Goal: Navigation & Orientation: Find specific page/section

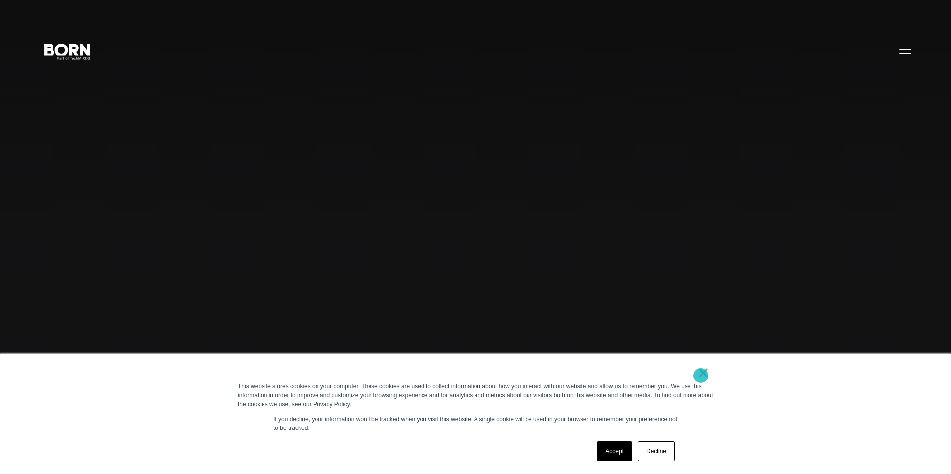
click at [701, 376] on link "×" at bounding box center [703, 372] width 12 height 9
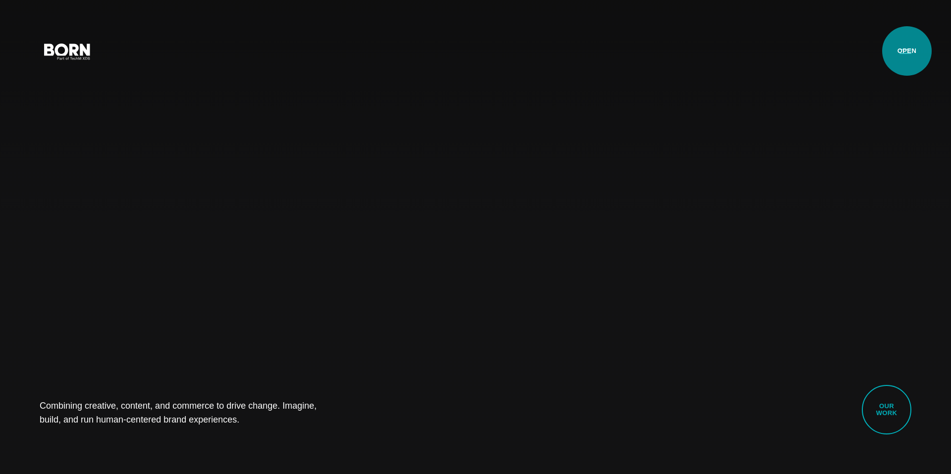
click at [907, 51] on button "Primary Menu" at bounding box center [905, 51] width 24 height 21
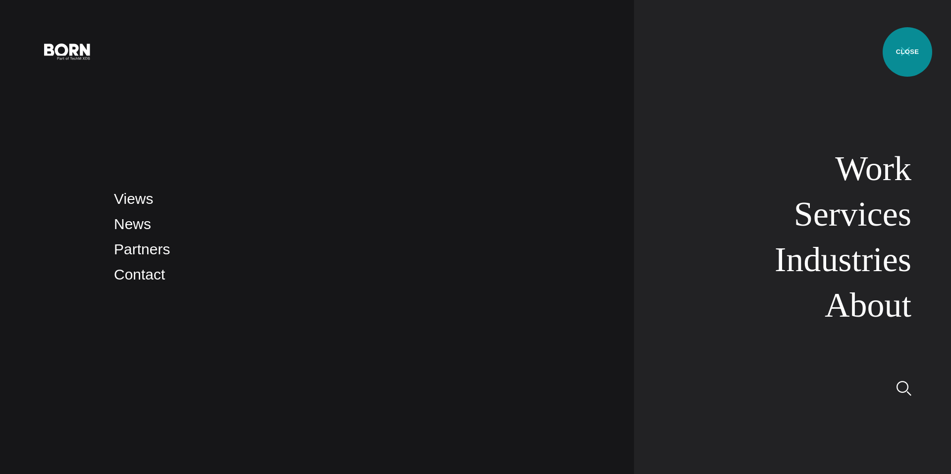
click at [907, 52] on button "Primary Menu" at bounding box center [905, 51] width 24 height 21
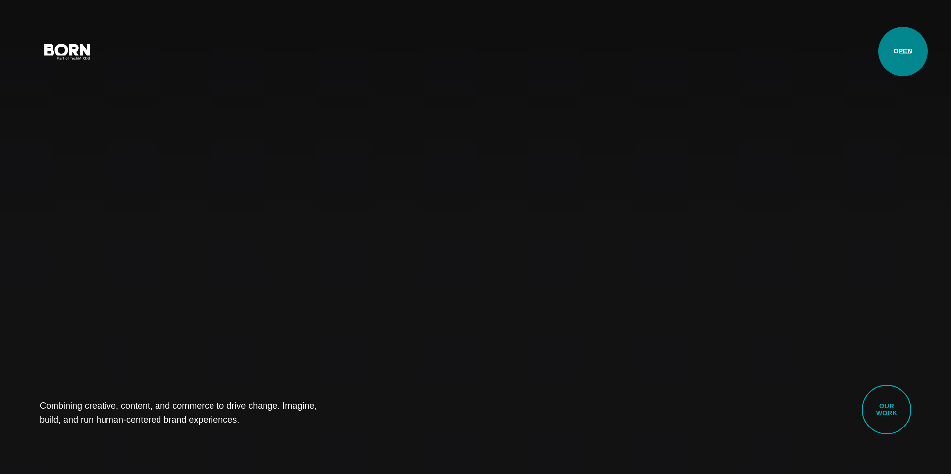
click at [903, 52] on button "Primary Menu" at bounding box center [905, 51] width 24 height 21
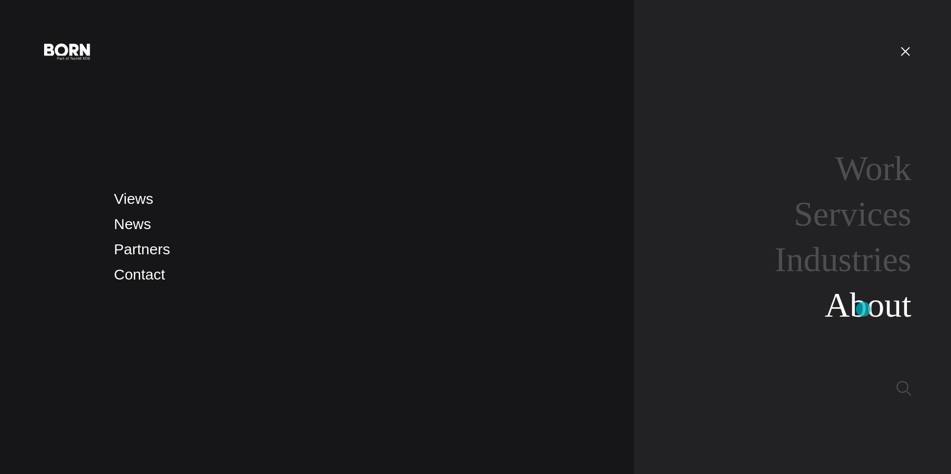
click at [863, 310] on link "About" at bounding box center [868, 305] width 87 height 38
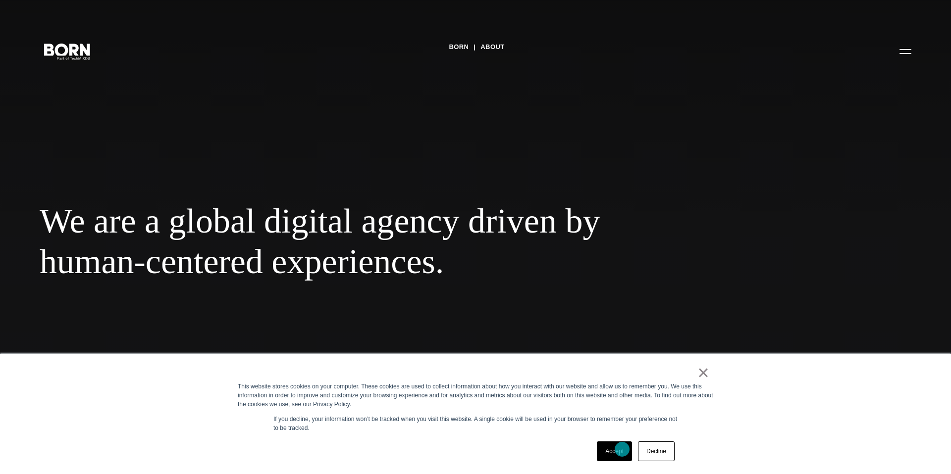
click at [623, 449] on link "Accept" at bounding box center [614, 452] width 35 height 20
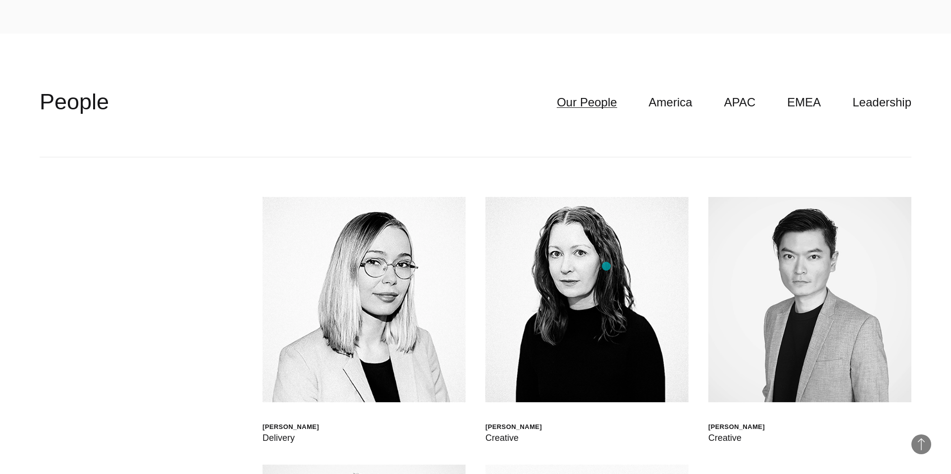
scroll to position [2971, 0]
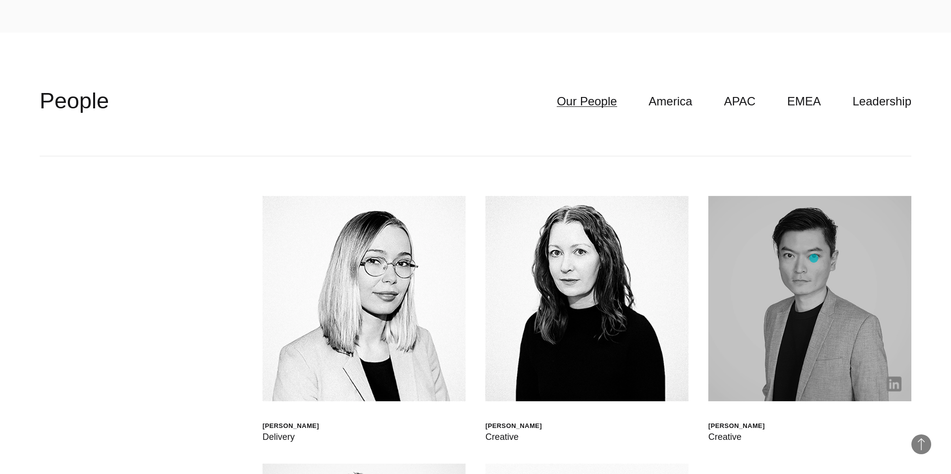
click at [814, 259] on img at bounding box center [809, 299] width 203 height 206
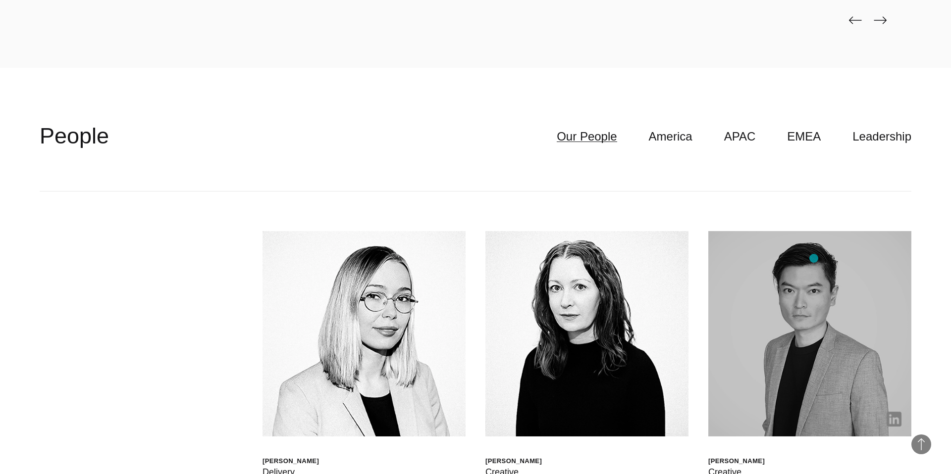
scroll to position [2935, 0]
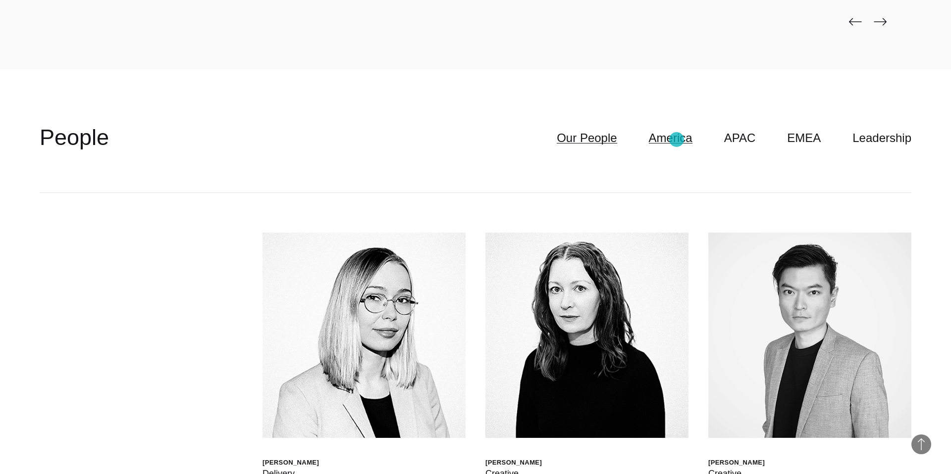
click at [677, 140] on link "America" at bounding box center [671, 138] width 44 height 19
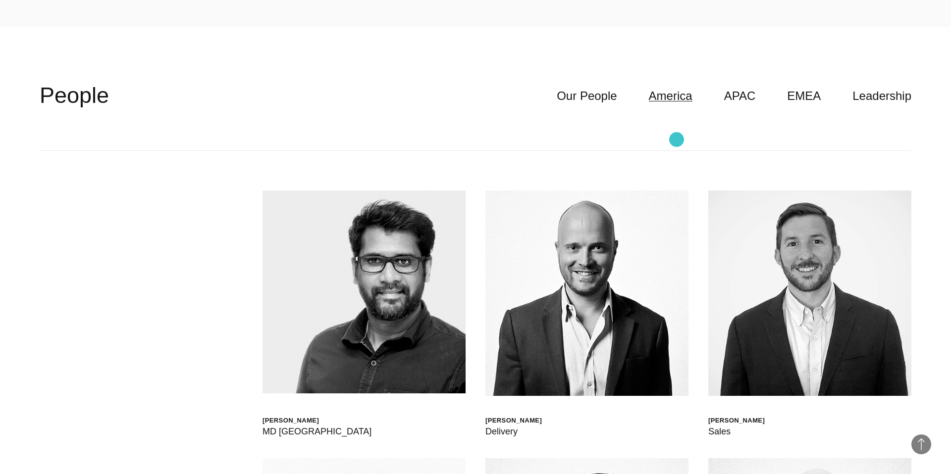
scroll to position [2977, 0]
click at [605, 100] on link "Our People" at bounding box center [587, 95] width 60 height 19
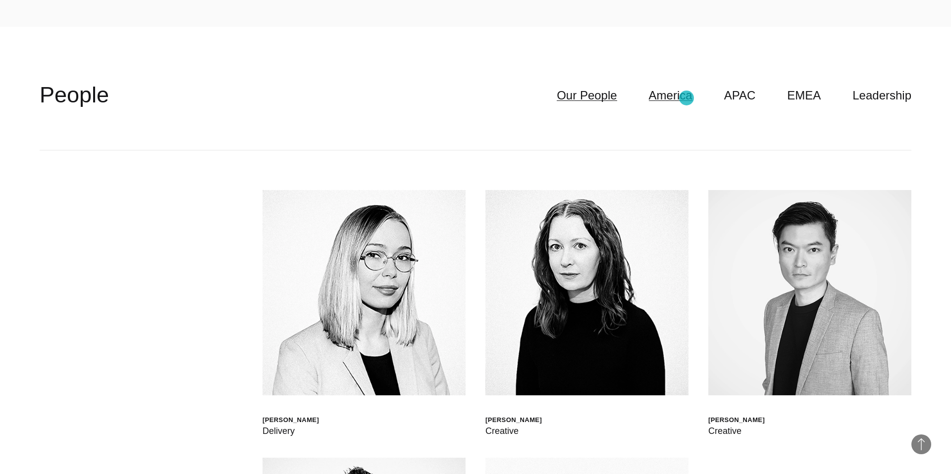
click at [686, 98] on link "America" at bounding box center [671, 95] width 44 height 19
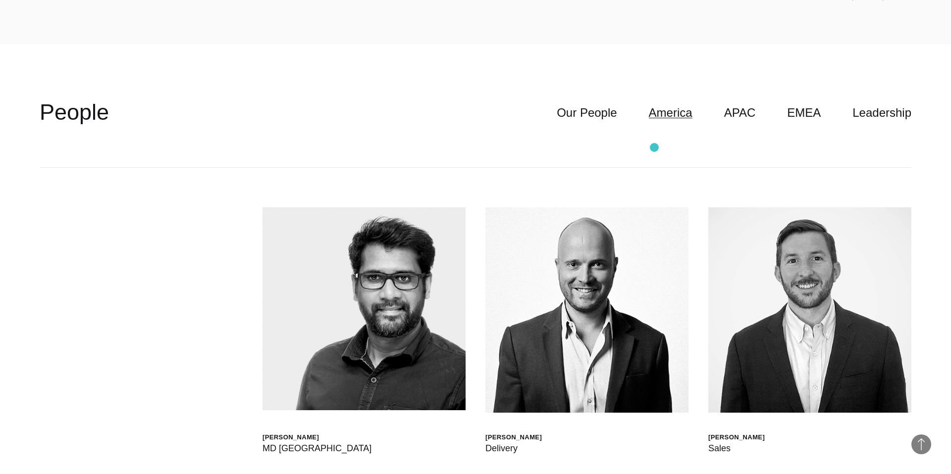
scroll to position [3017, 0]
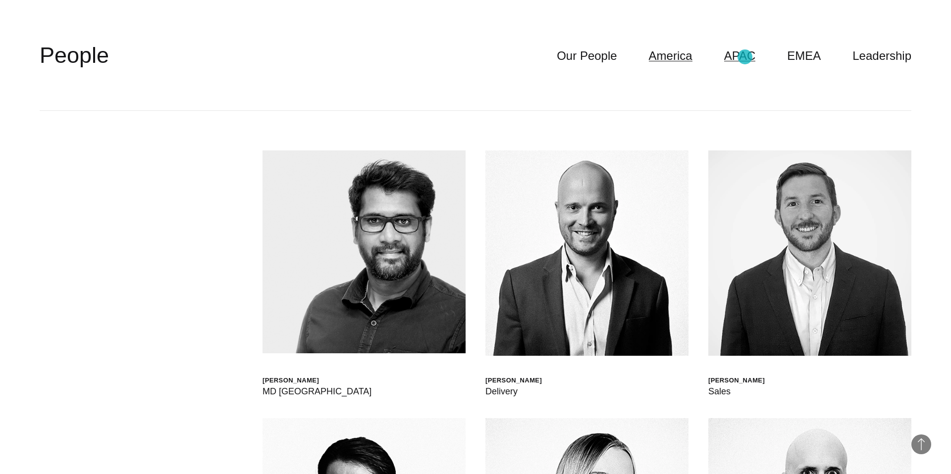
click at [745, 57] on link "APAC" at bounding box center [740, 56] width 32 height 19
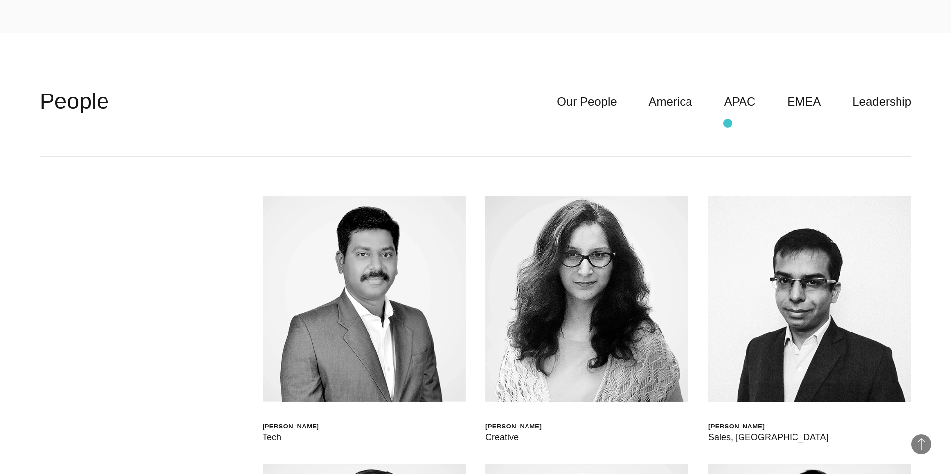
scroll to position [2970, 0]
click at [812, 99] on link "EMEA" at bounding box center [804, 102] width 34 height 19
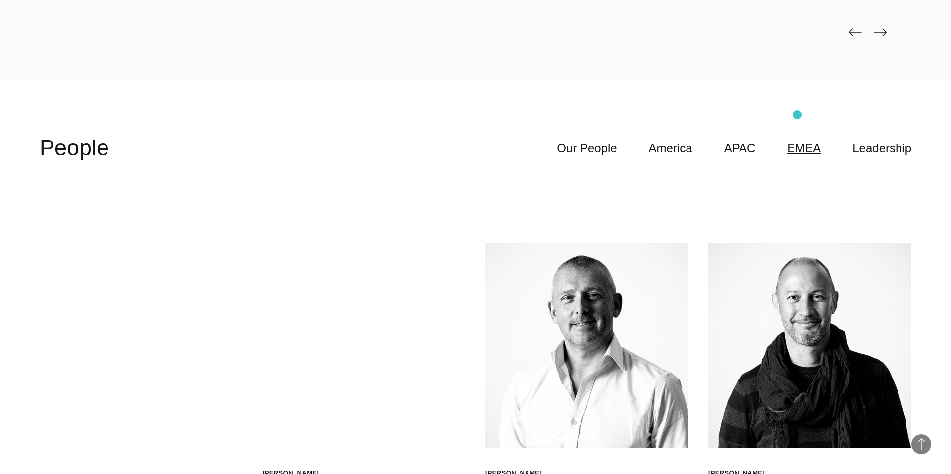
scroll to position [2776, 0]
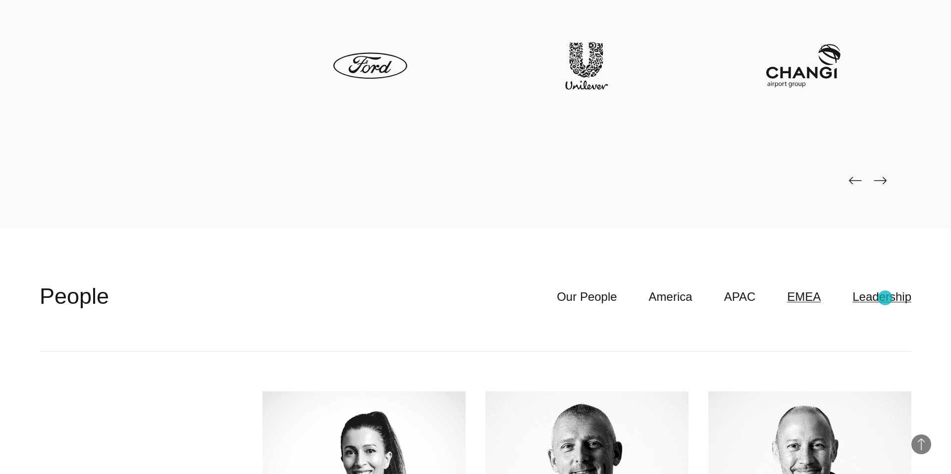
click at [885, 298] on link "Leadership" at bounding box center [881, 297] width 59 height 19
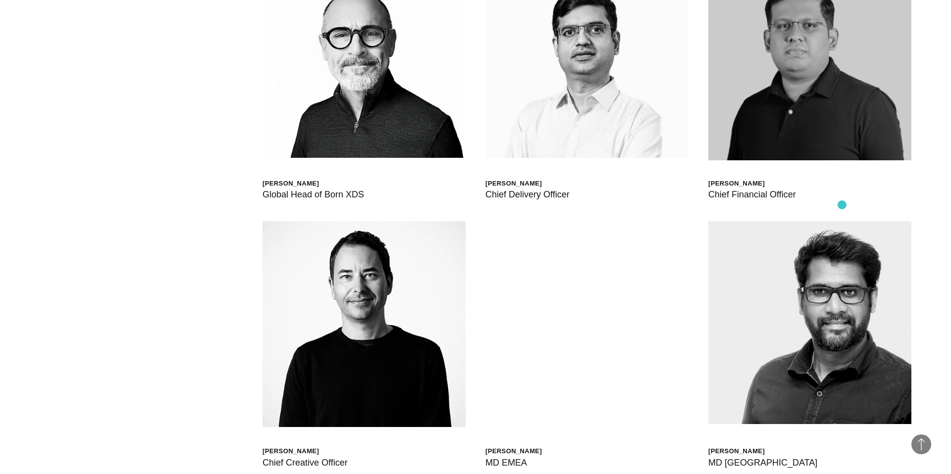
scroll to position [3125, 0]
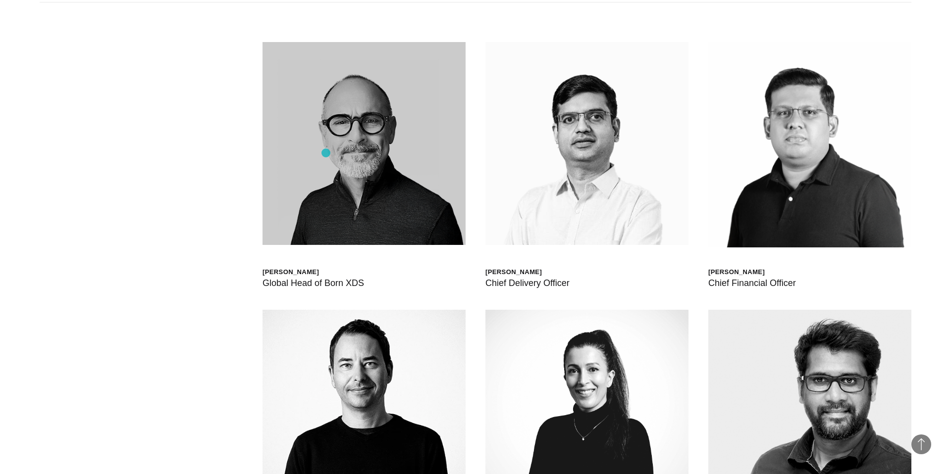
click at [326, 153] on img at bounding box center [363, 143] width 203 height 203
click at [340, 224] on img at bounding box center [363, 143] width 203 height 203
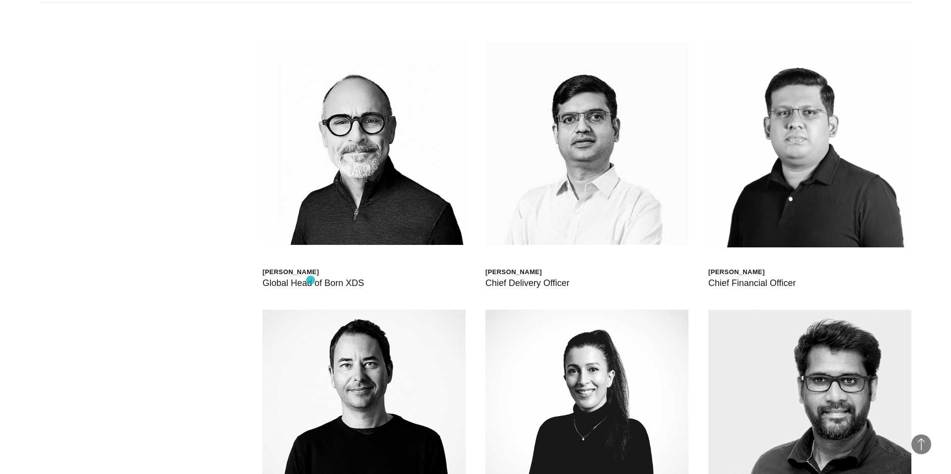
click at [311, 280] on div "Global Head of Born XDS" at bounding box center [313, 283] width 102 height 14
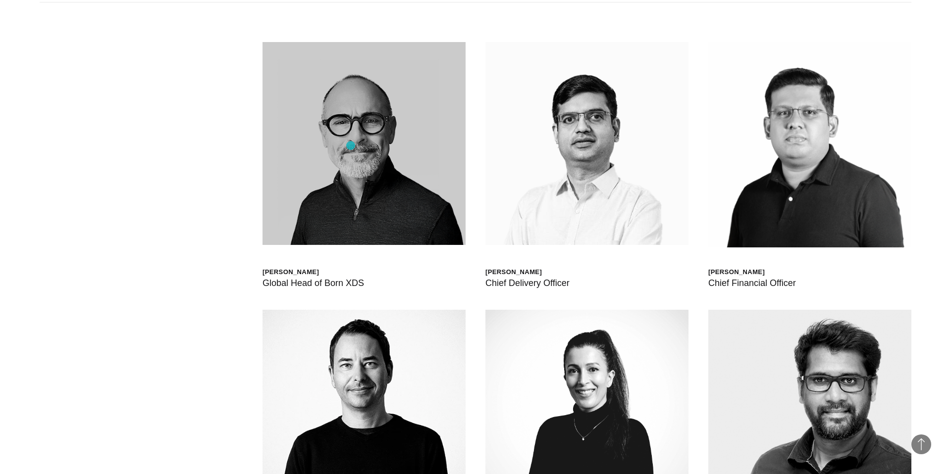
click at [351, 146] on img at bounding box center [363, 143] width 203 height 203
